Goal: Information Seeking & Learning: Learn about a topic

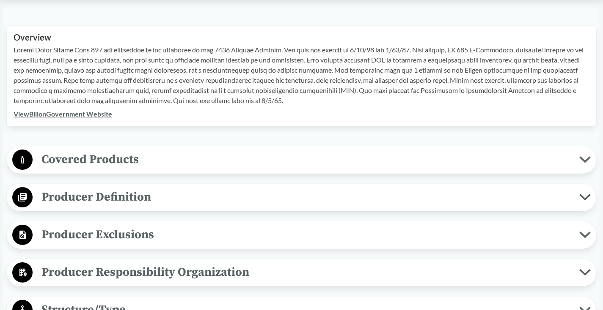
scroll to position [321, 0]
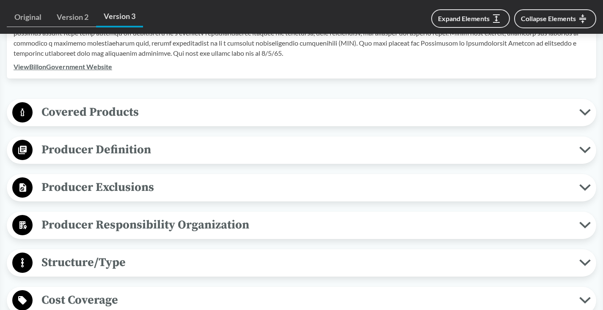
click at [579, 148] on button "Producer Definition" at bounding box center [301, 151] width 583 height 22
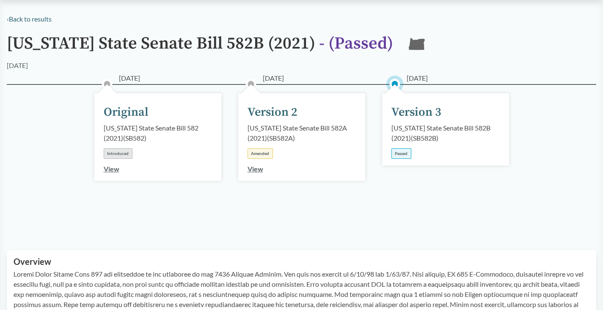
scroll to position [88, 0]
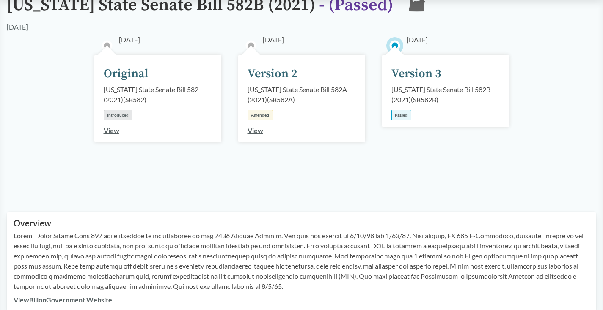
click at [260, 129] on link "View" at bounding box center [255, 130] width 16 height 8
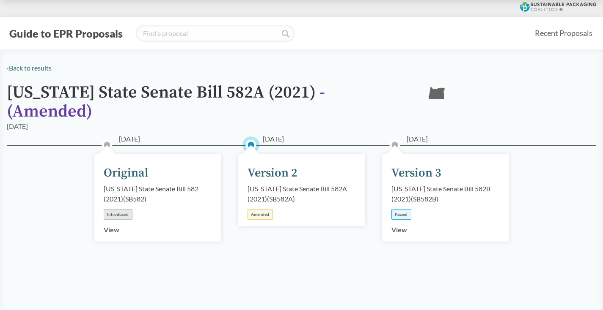
click at [401, 226] on link "View" at bounding box center [399, 230] width 16 height 8
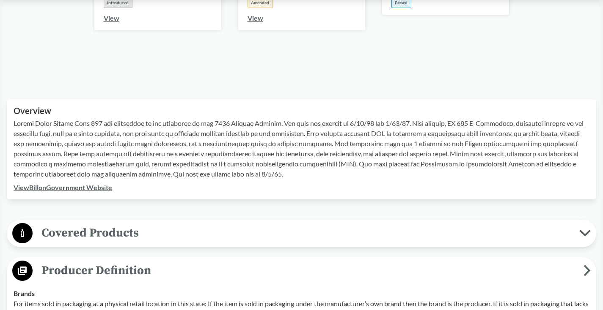
scroll to position [252, 0]
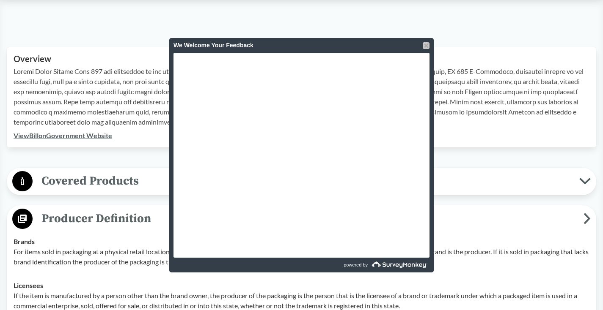
click at [426, 46] on div at bounding box center [426, 45] width 7 height 7
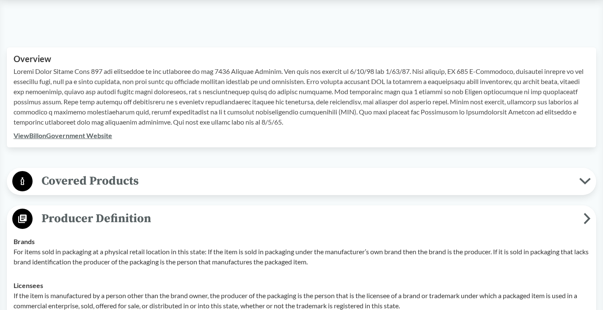
scroll to position [0, 0]
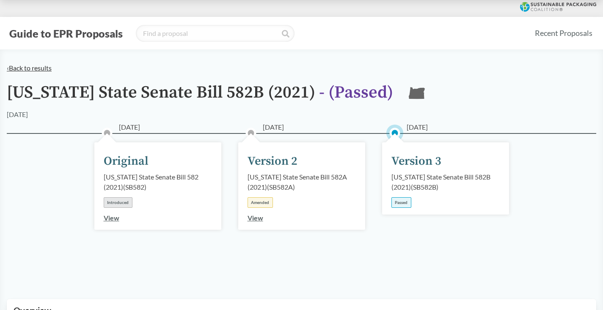
click at [44, 70] on link "‹ Back to results" at bounding box center [29, 68] width 45 height 8
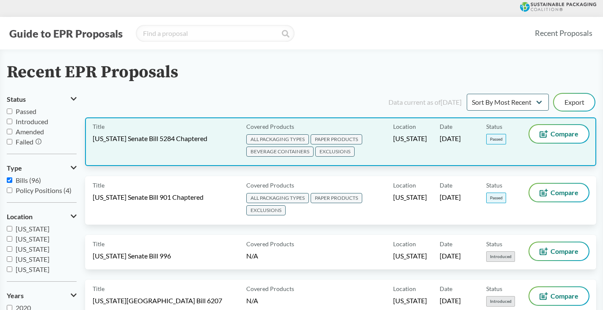
click at [164, 140] on span "[US_STATE] Senate Bill 5284 Chaptered" at bounding box center [150, 138] width 115 height 9
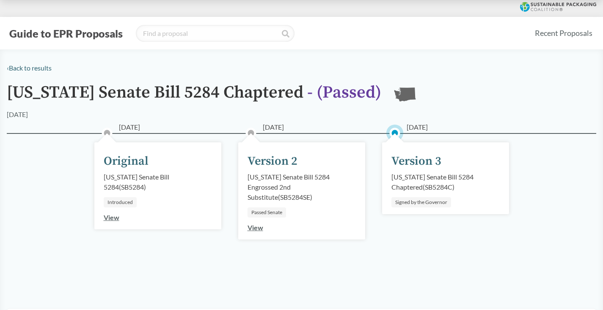
click at [398, 133] on circle at bounding box center [394, 133] width 8 height 8
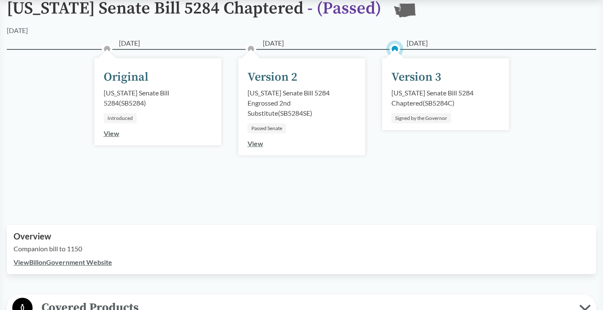
scroll to position [142, 0]
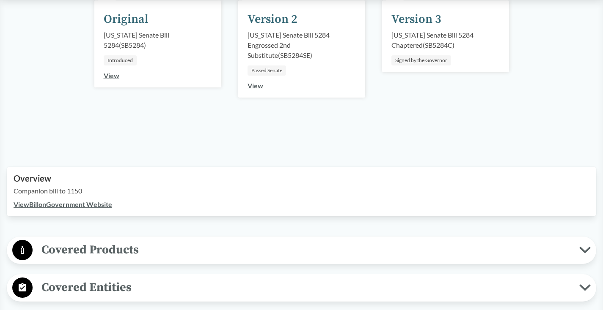
click at [63, 206] on link "View Bill on Government Website" at bounding box center [63, 204] width 99 height 8
